Goal: Transaction & Acquisition: Subscribe to service/newsletter

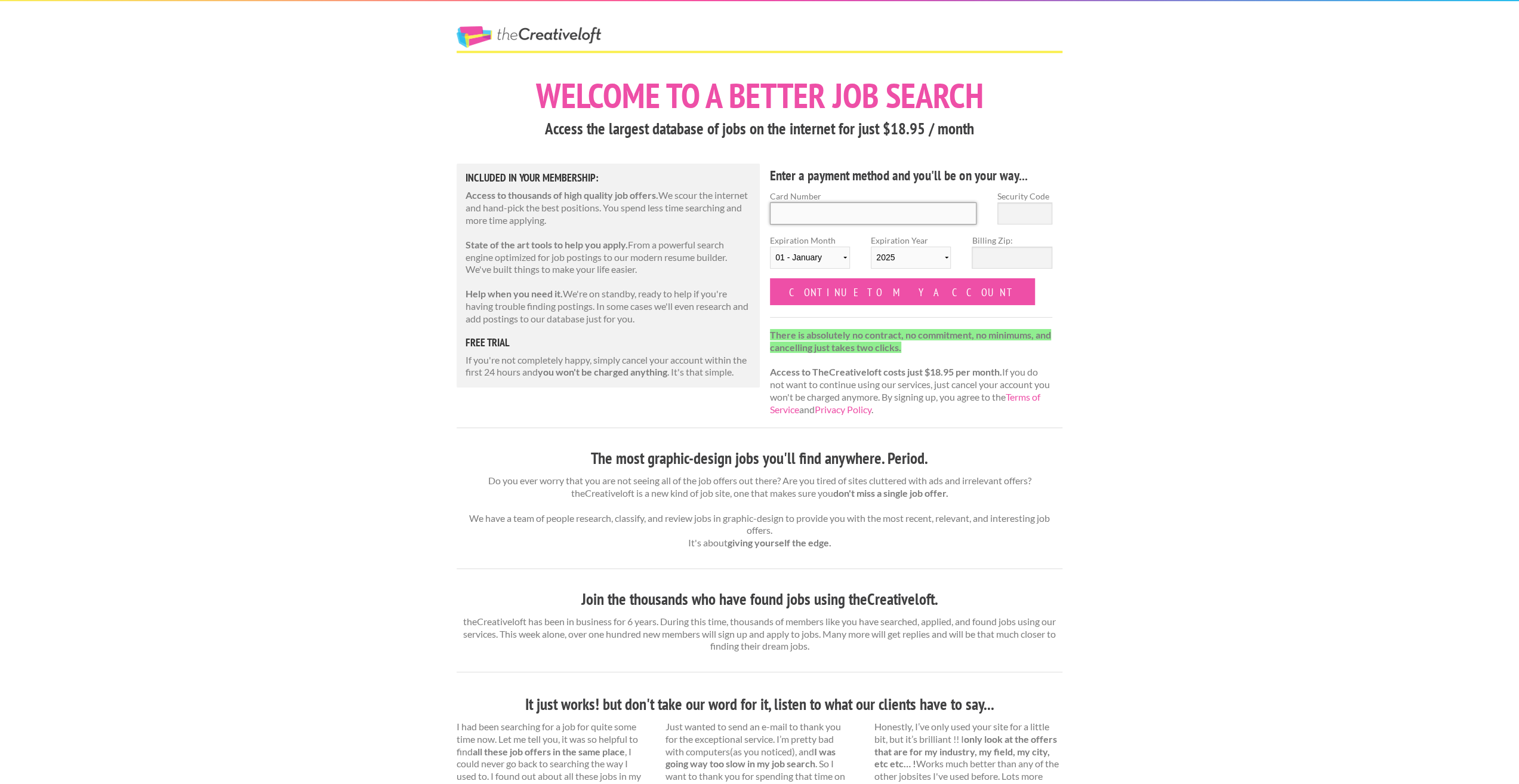
click at [886, 222] on input "Card Number" at bounding box center [873, 213] width 207 height 22
click at [1079, 128] on div "The Creative Loft Welcome to a better job search Access the largest database of…" at bounding box center [759, 622] width 1519 height 1244
click at [842, 293] on input "Continue to my account" at bounding box center [902, 292] width 265 height 27
